Goal: Task Accomplishment & Management: Use online tool/utility

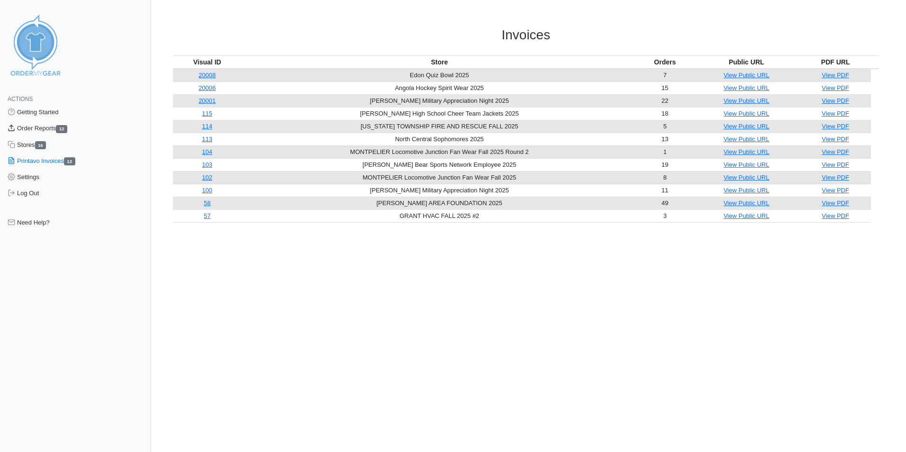
click at [44, 126] on link "Order Reports 12" at bounding box center [75, 128] width 151 height 16
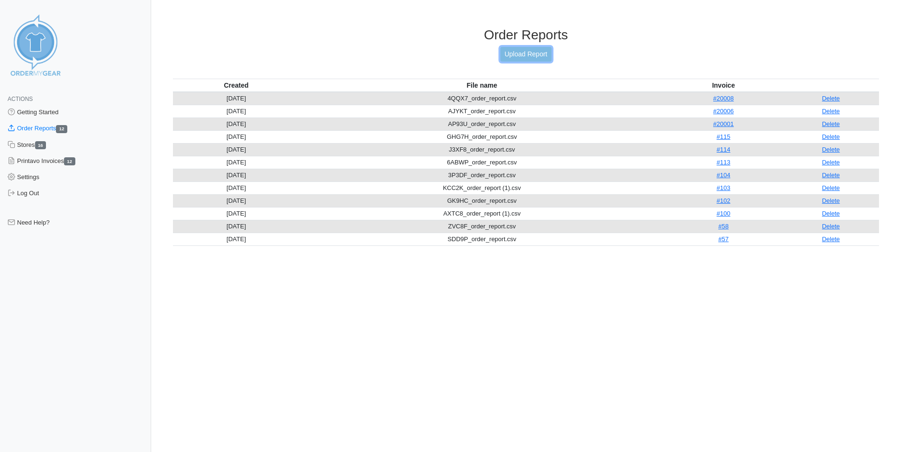
click at [520, 54] on link "Upload Report" at bounding box center [525, 54] width 51 height 15
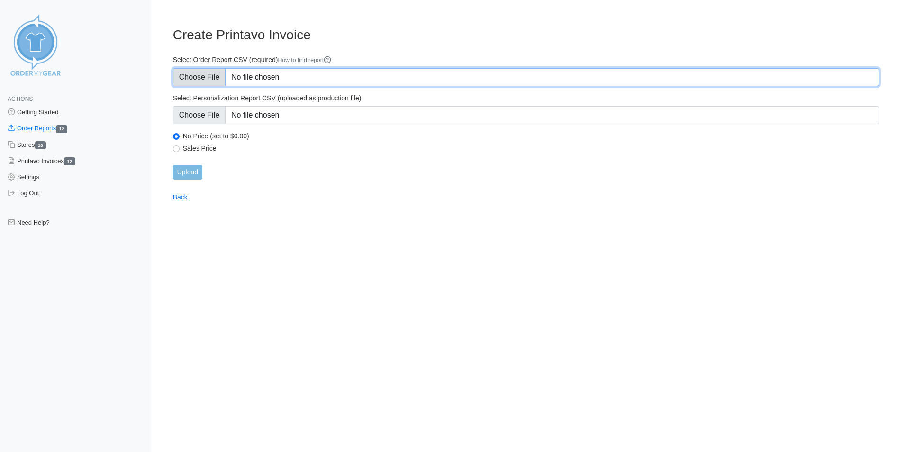
click at [203, 77] on input "Select Order Report CSV (required) How to find report" at bounding box center [526, 77] width 706 height 18
type input "C:\fakepath\VV6ZW_order_report.csv"
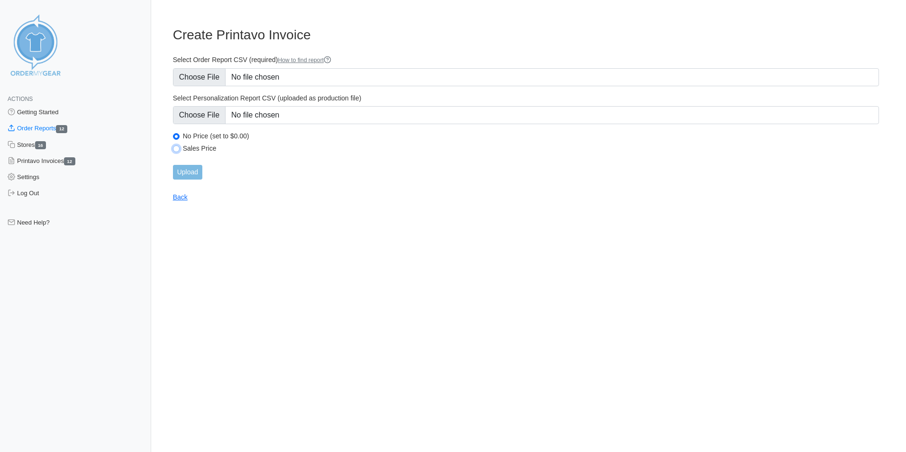
click at [179, 149] on input "Sales Price" at bounding box center [176, 148] width 7 height 7
radio input "true"
click at [191, 176] on input "Upload" at bounding box center [187, 172] width 29 height 15
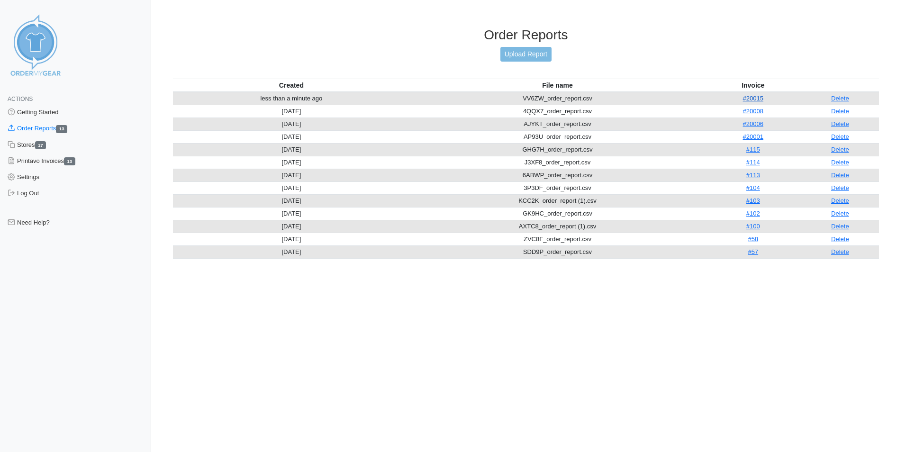
click at [753, 97] on link "#20015" at bounding box center [753, 98] width 20 height 7
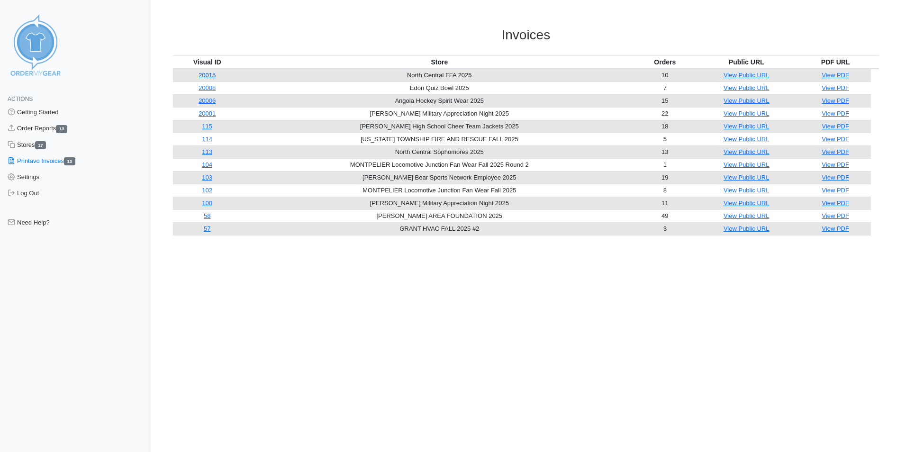
click at [207, 73] on link "20015" at bounding box center [206, 75] width 17 height 7
